Goal: Transaction & Acquisition: Purchase product/service

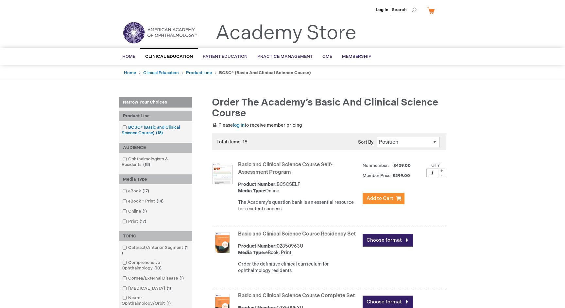
scroll to position [-2, 0]
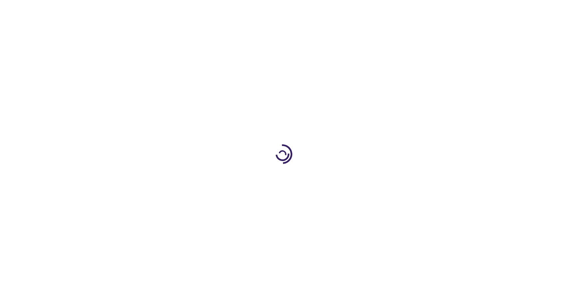
type input "1"
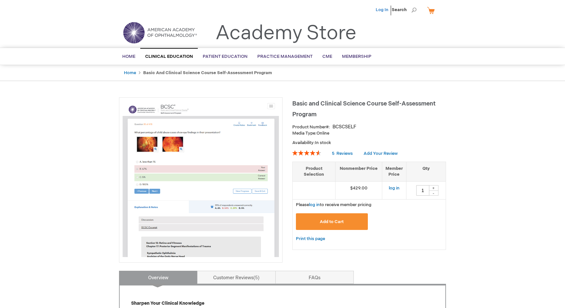
click at [382, 11] on link "Log In" at bounding box center [382, 9] width 13 height 5
click at [359, 7] on li "[MEDICAL_DATA][PERSON_NAME]" at bounding box center [331, 10] width 76 height 20
click at [355, 8] on span "[MEDICAL_DATA][PERSON_NAME]" at bounding box center [330, 9] width 73 height 5
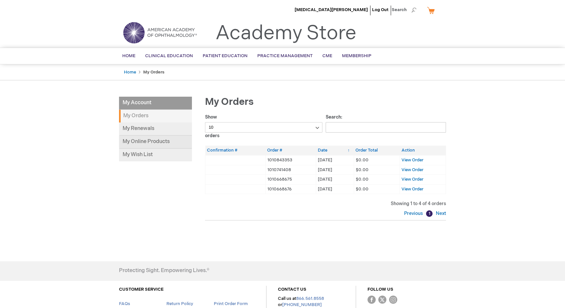
click at [146, 139] on link "My Online Products" at bounding box center [155, 142] width 73 height 13
